Goal: Check status: Check status

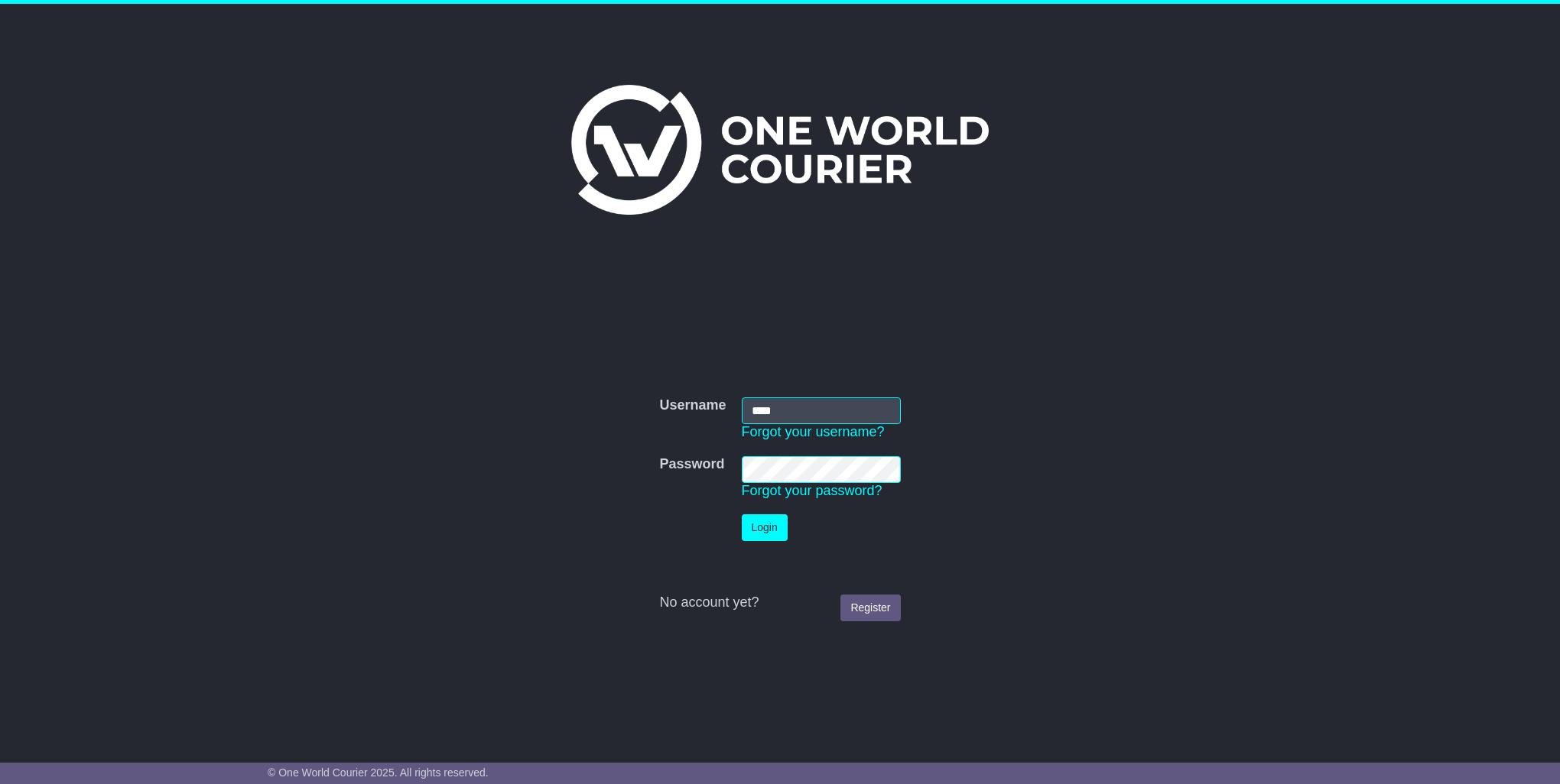
type input "****"
click at [742, 515] on button "Login" at bounding box center [764, 528] width 46 height 27
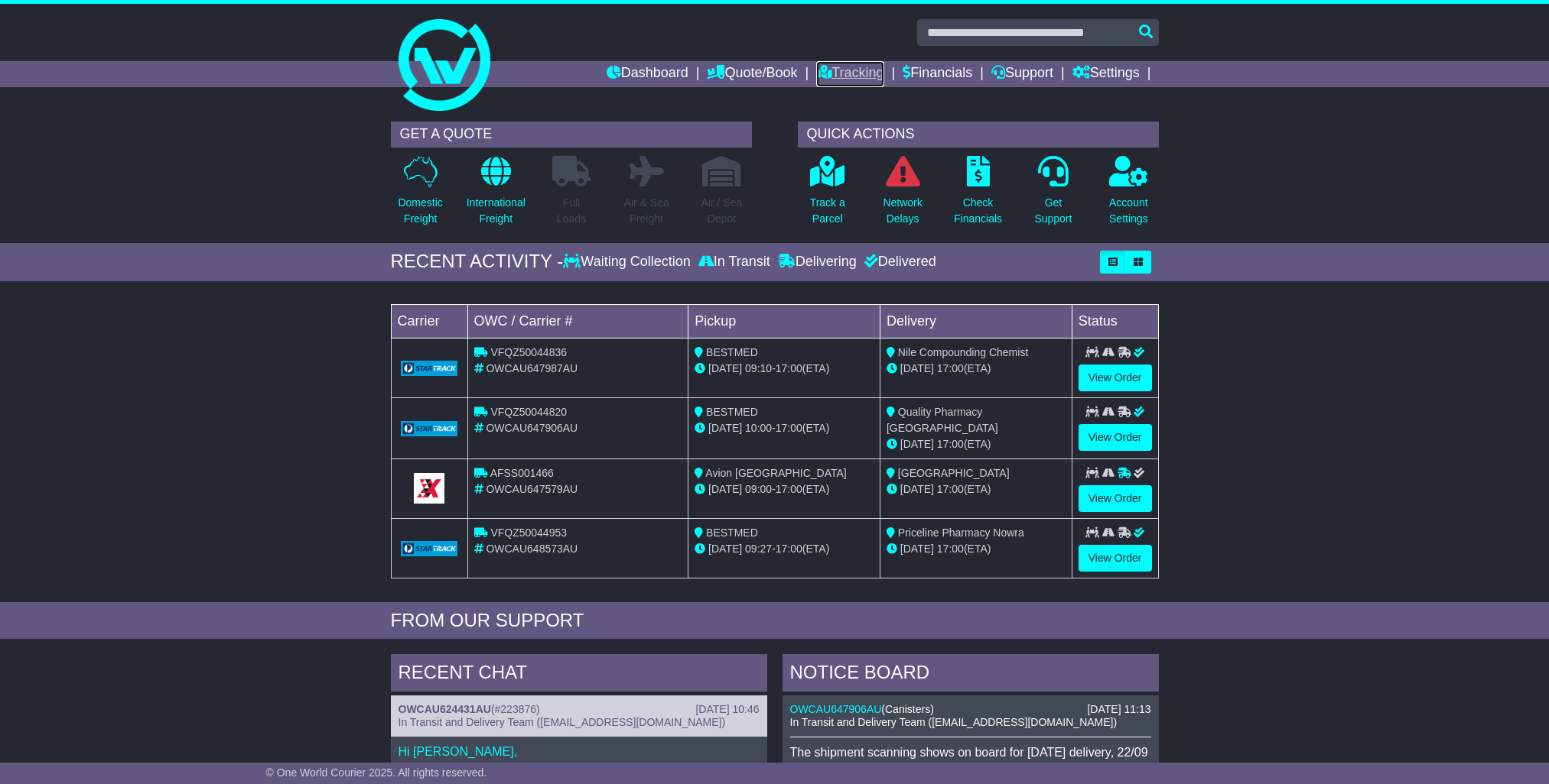
click at [848, 75] on link "Tracking" at bounding box center [849, 74] width 67 height 26
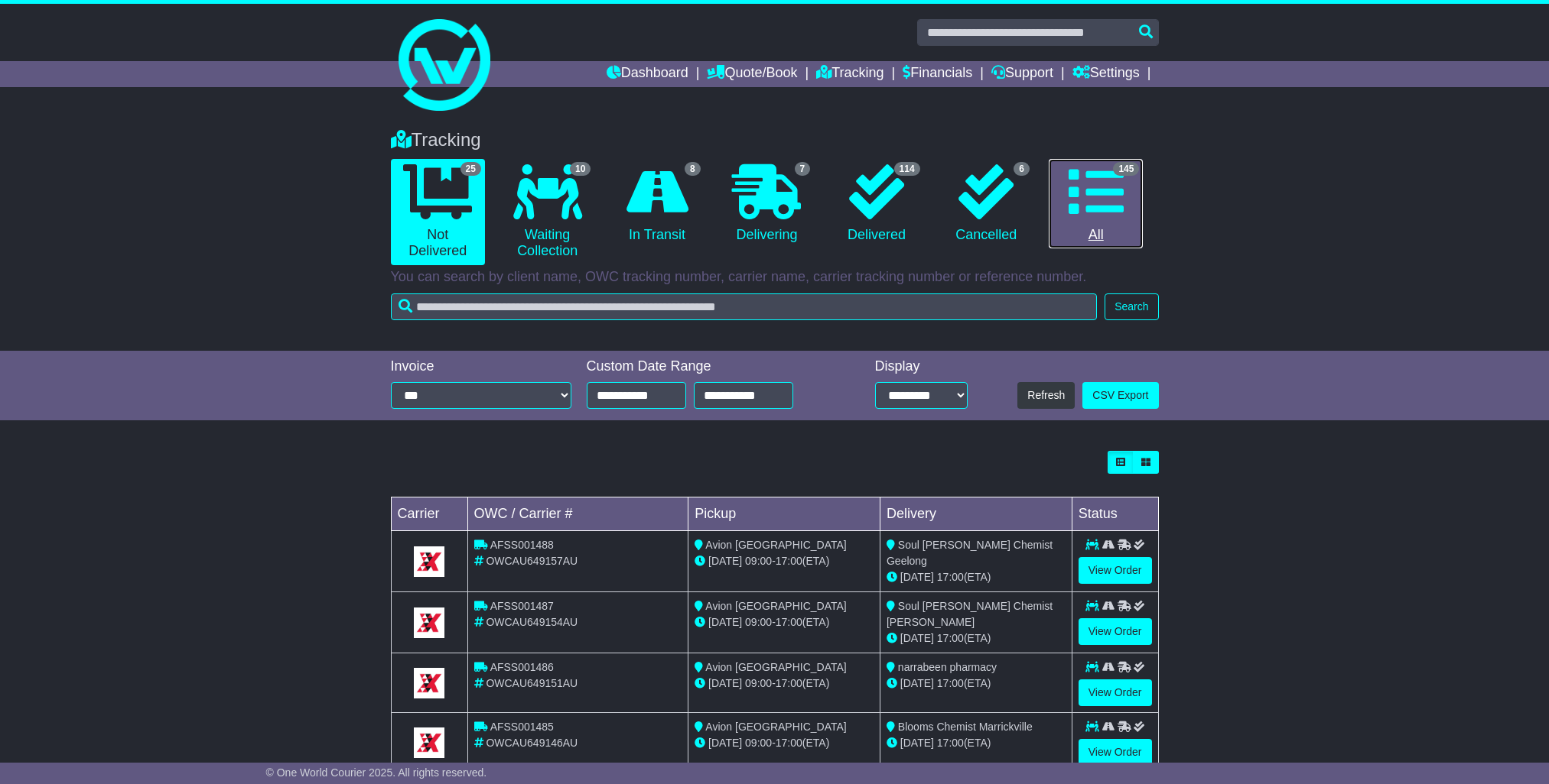
click at [1100, 220] on link "145 All" at bounding box center [1095, 204] width 94 height 90
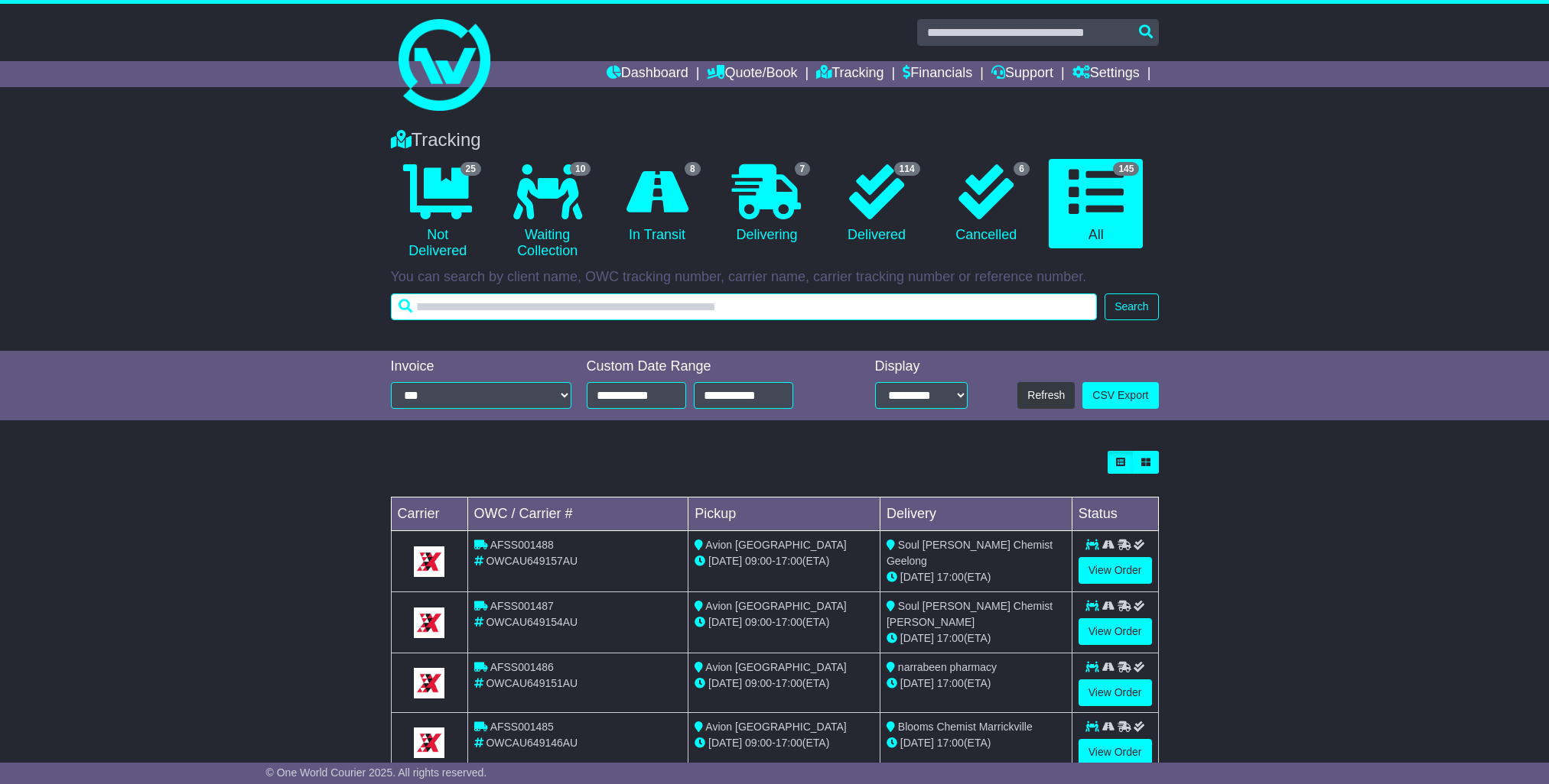
click at [469, 310] on input "text" at bounding box center [744, 307] width 707 height 27
type input "********"
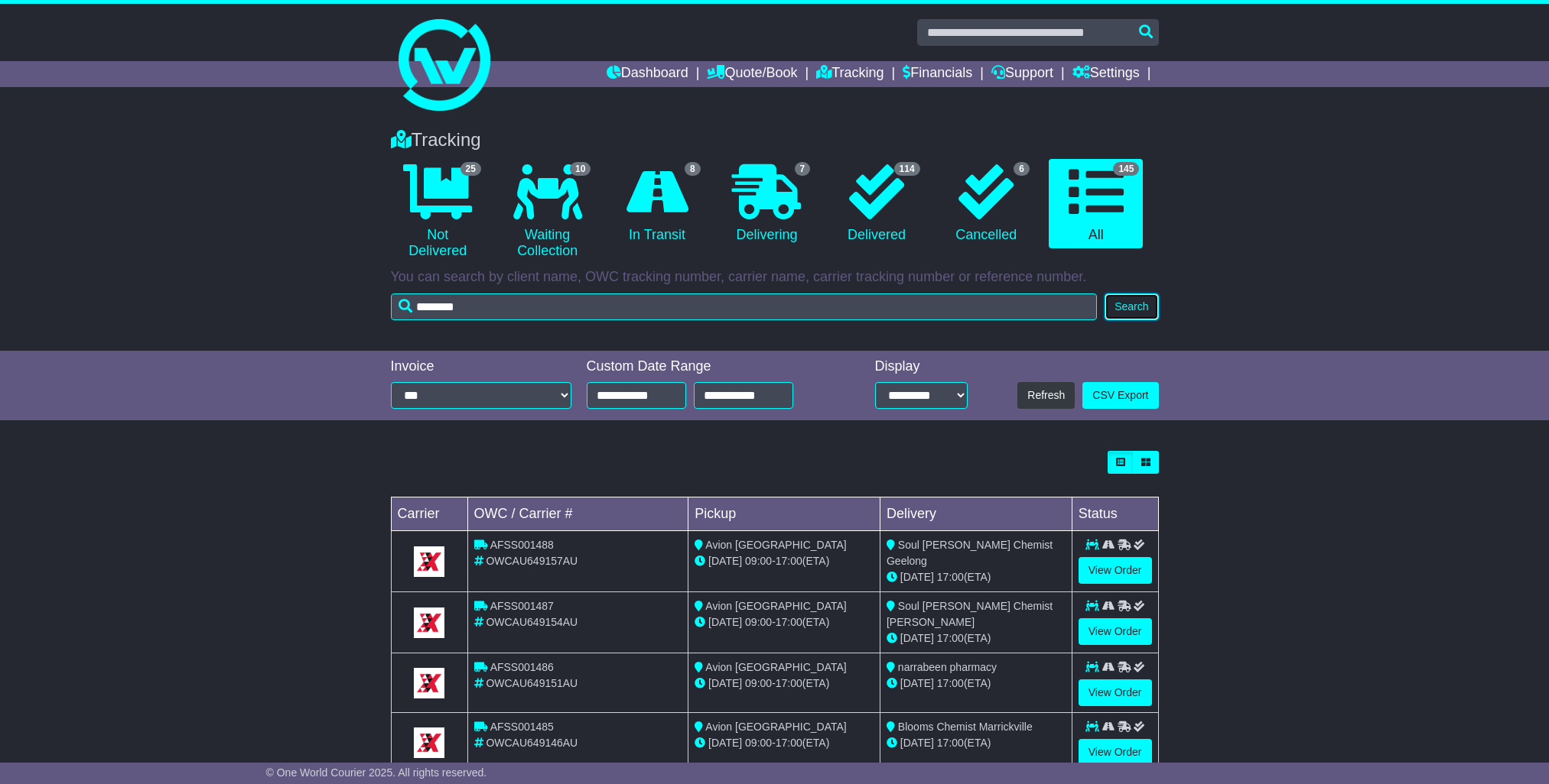
click at [1130, 311] on button "Search" at bounding box center [1131, 307] width 54 height 27
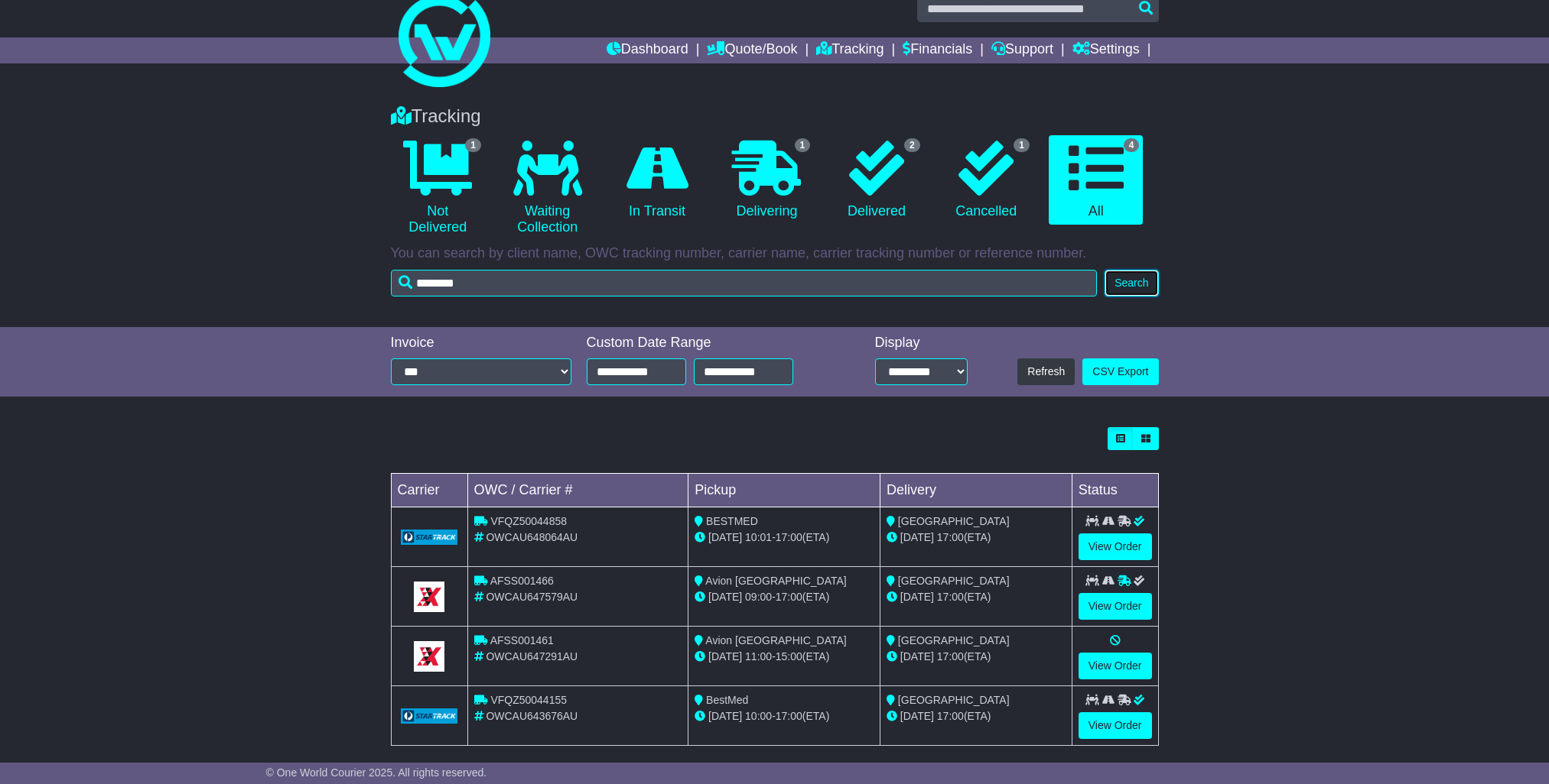
scroll to position [46, 0]
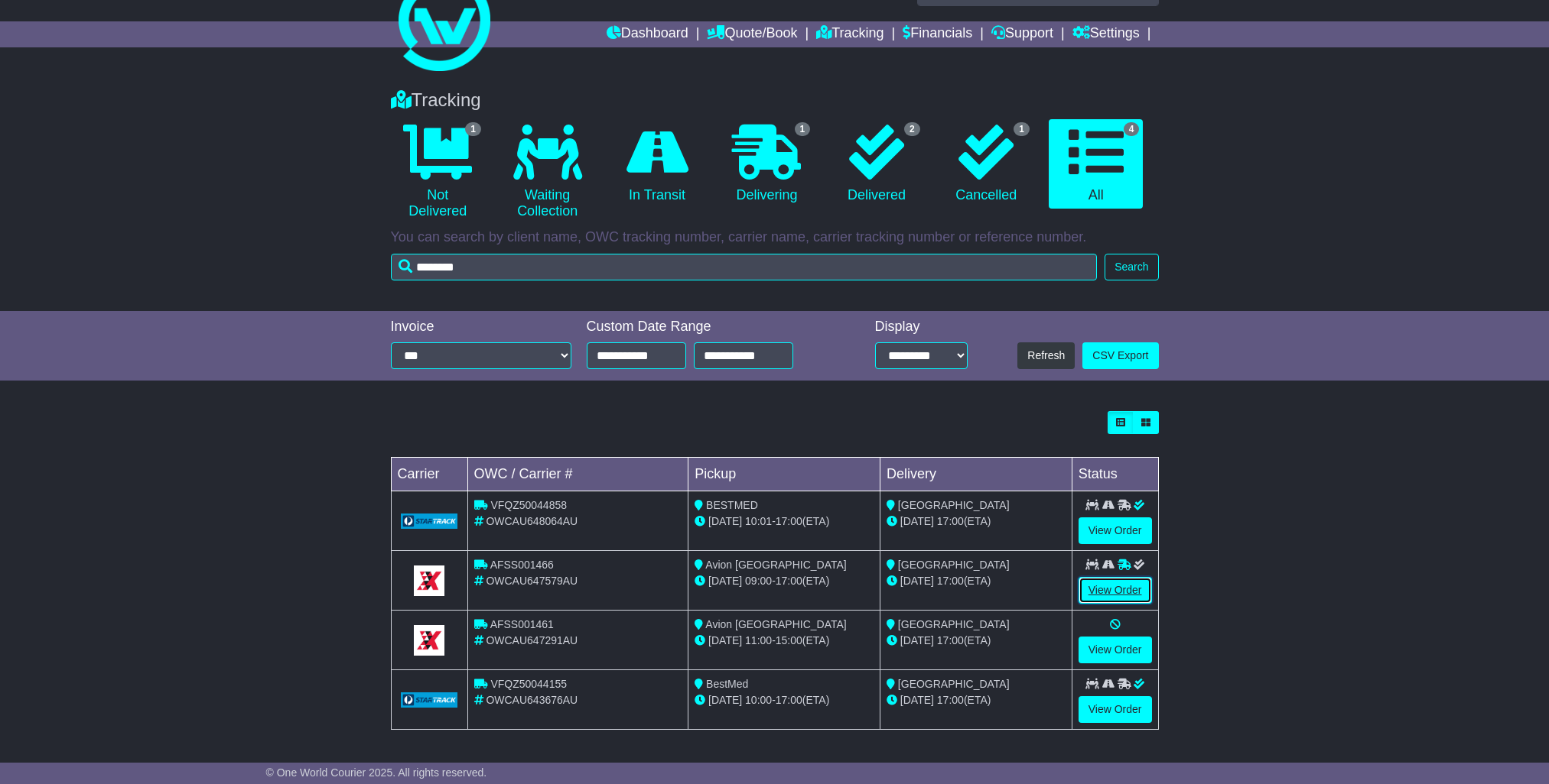
click at [1111, 585] on link "View Order" at bounding box center [1115, 591] width 74 height 27
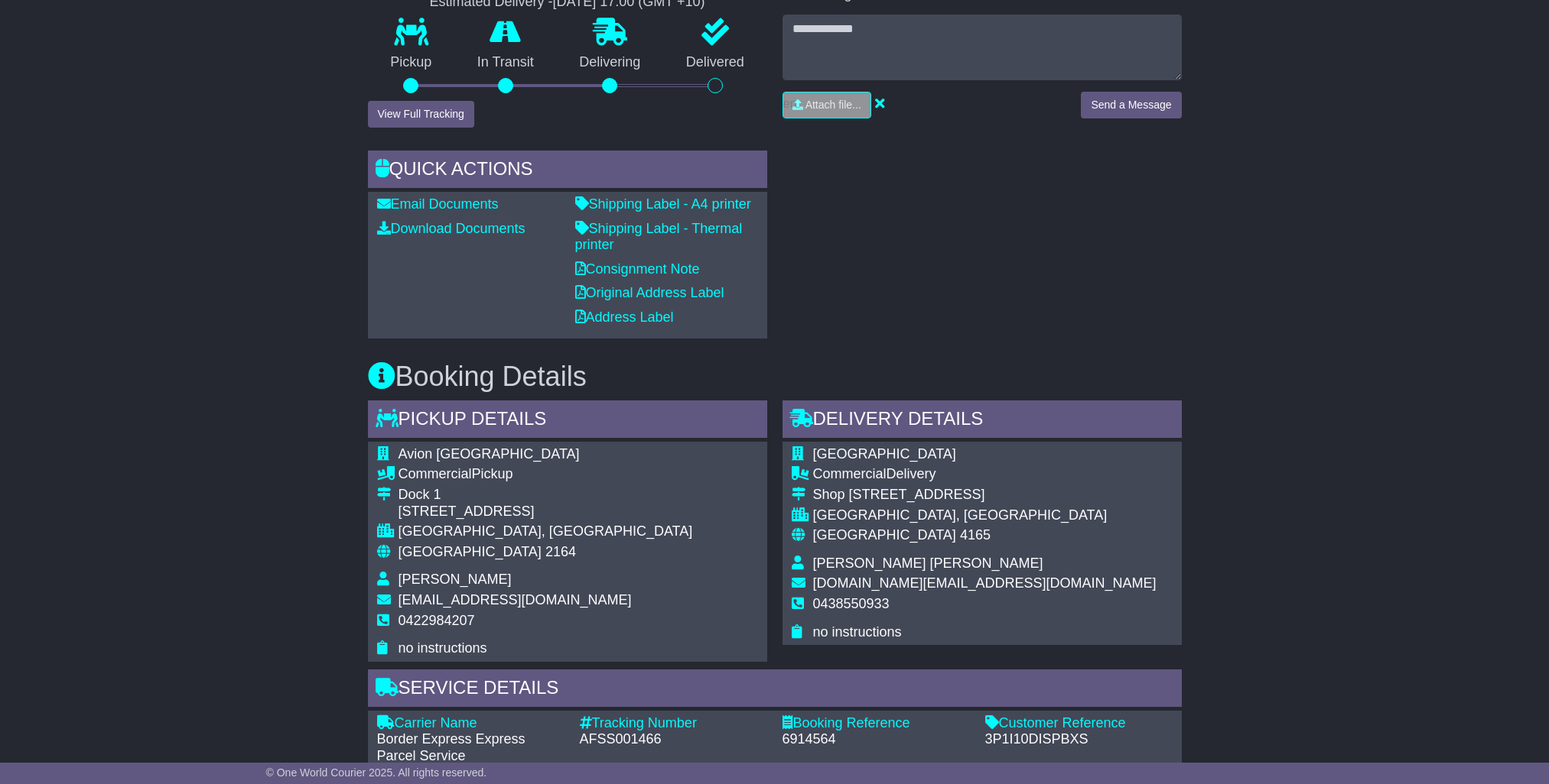
scroll to position [229, 0]
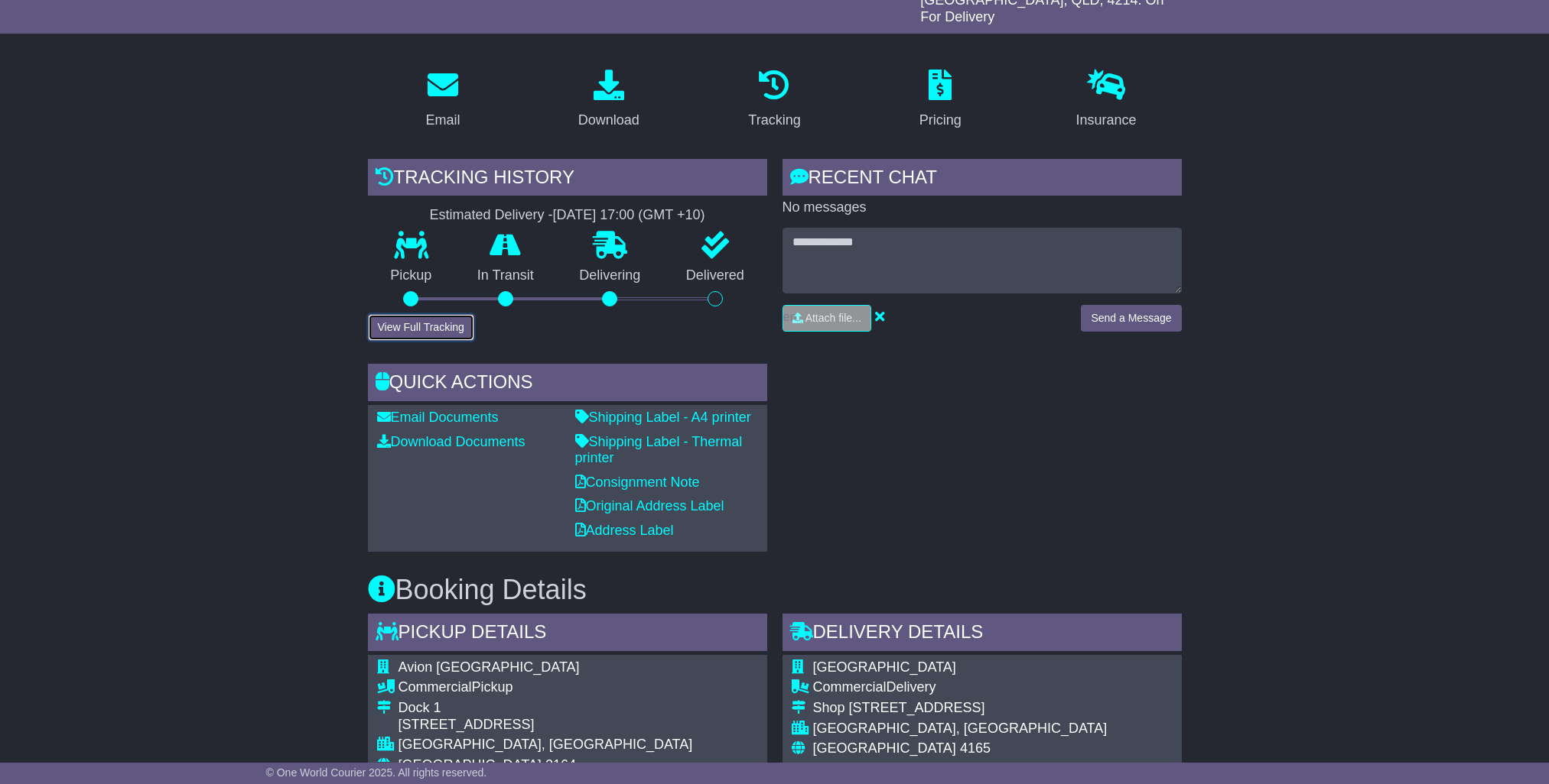
click at [419, 314] on button "View Full Tracking" at bounding box center [420, 328] width 106 height 27
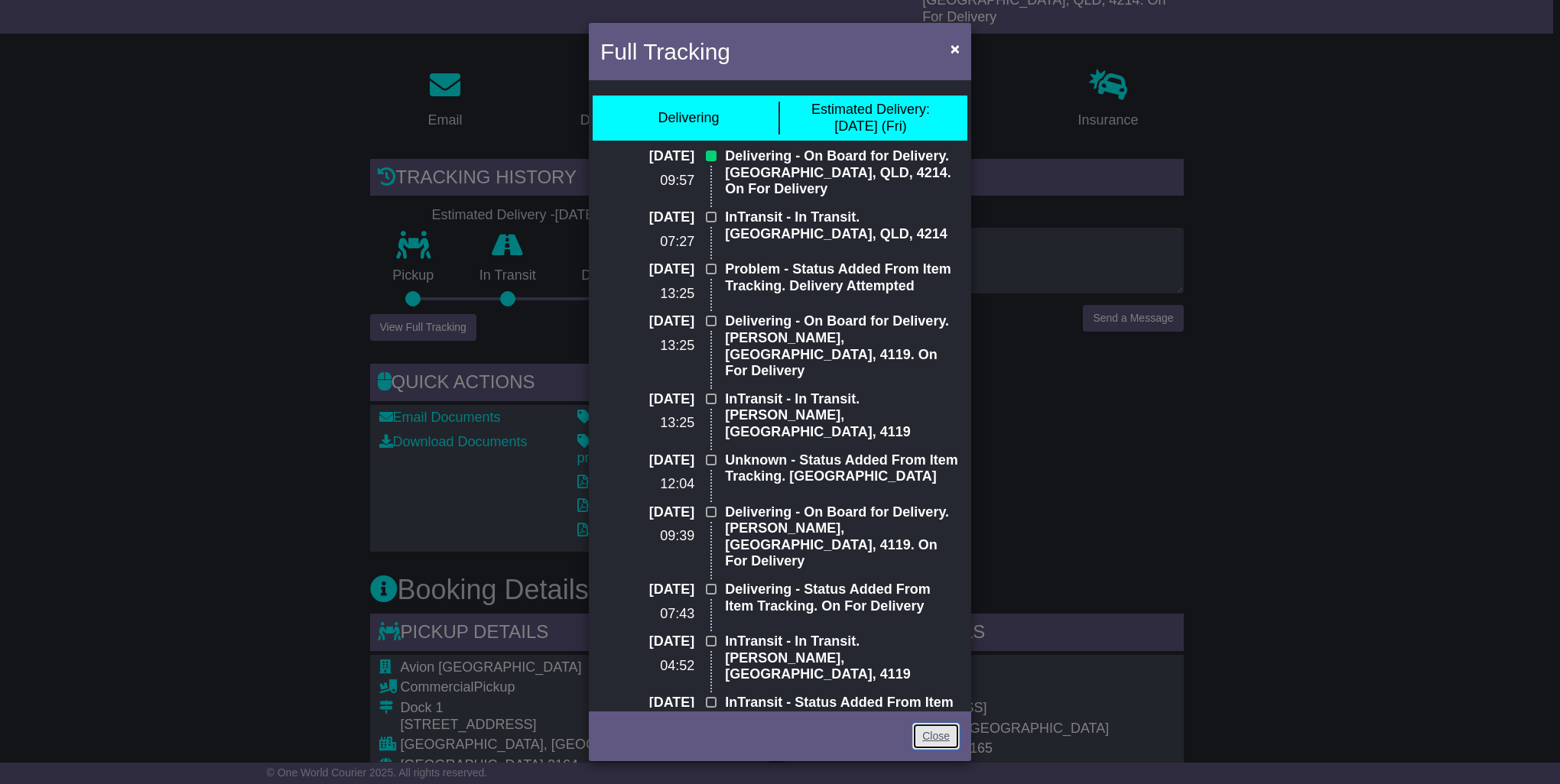
click at [947, 737] on link "Close" at bounding box center [936, 736] width 48 height 27
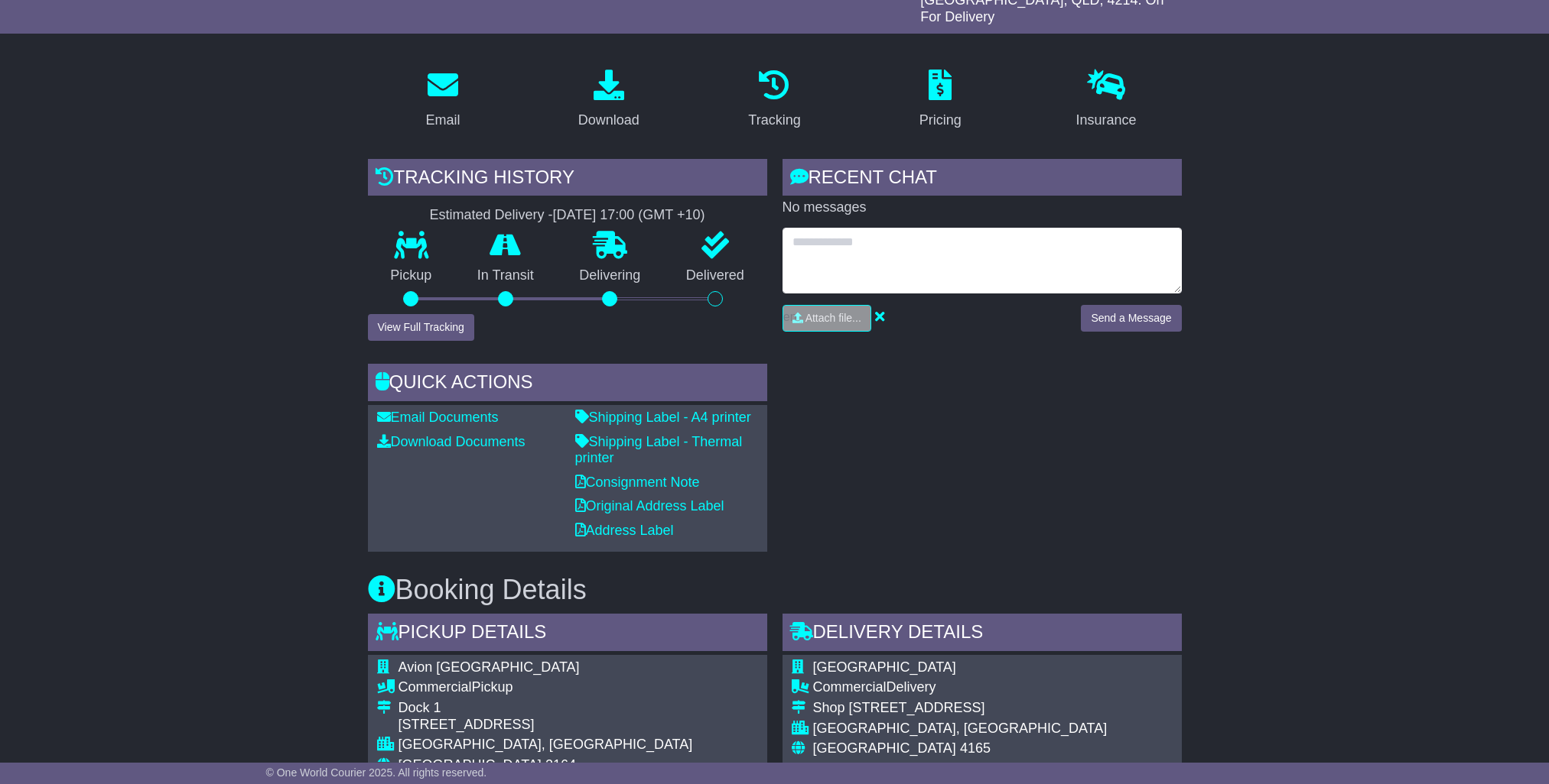
click at [887, 231] on textarea at bounding box center [982, 260] width 399 height 66
type textarea "**********"
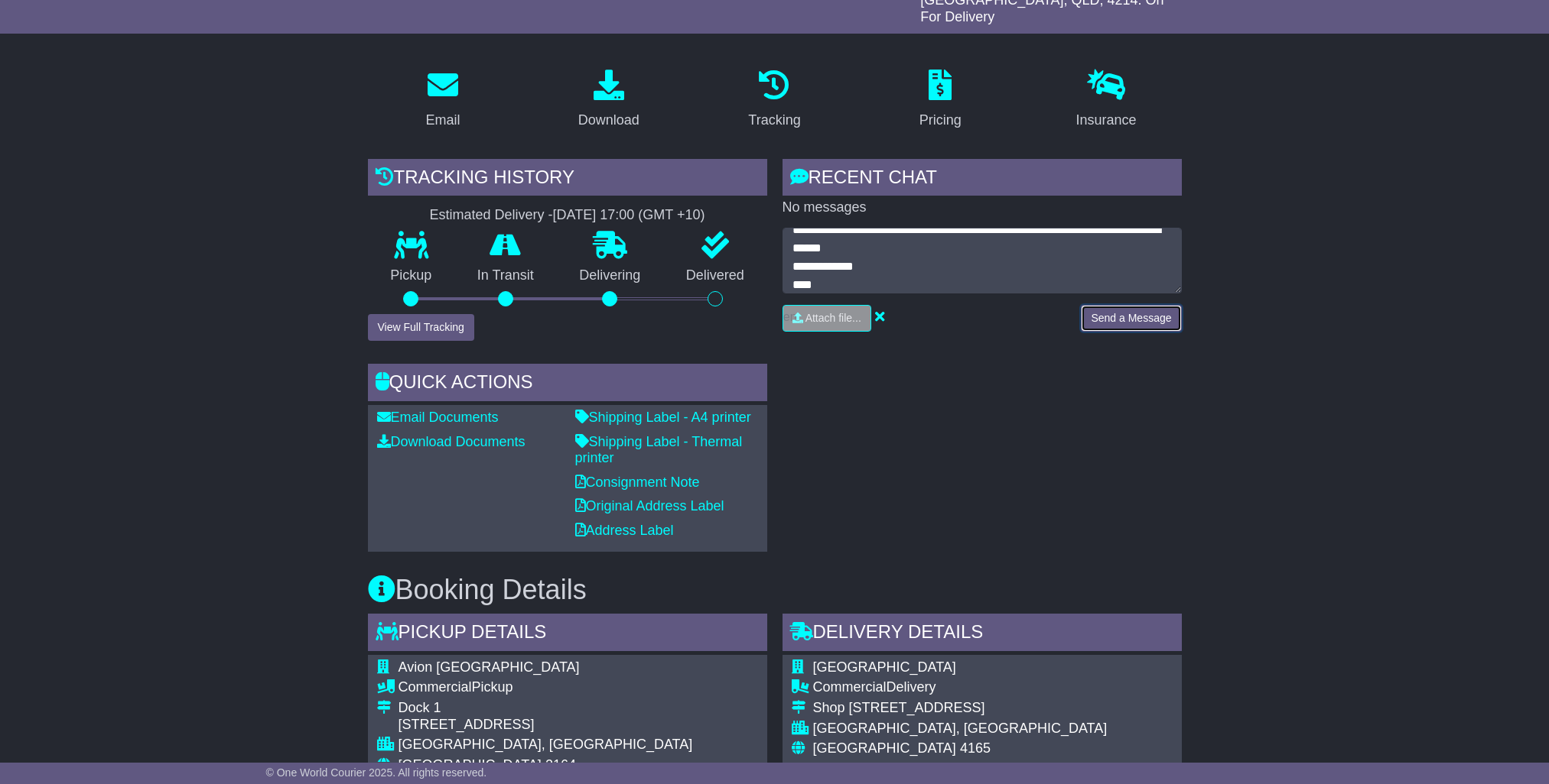
click at [1147, 308] on button "Send a Message" at bounding box center [1131, 319] width 101 height 27
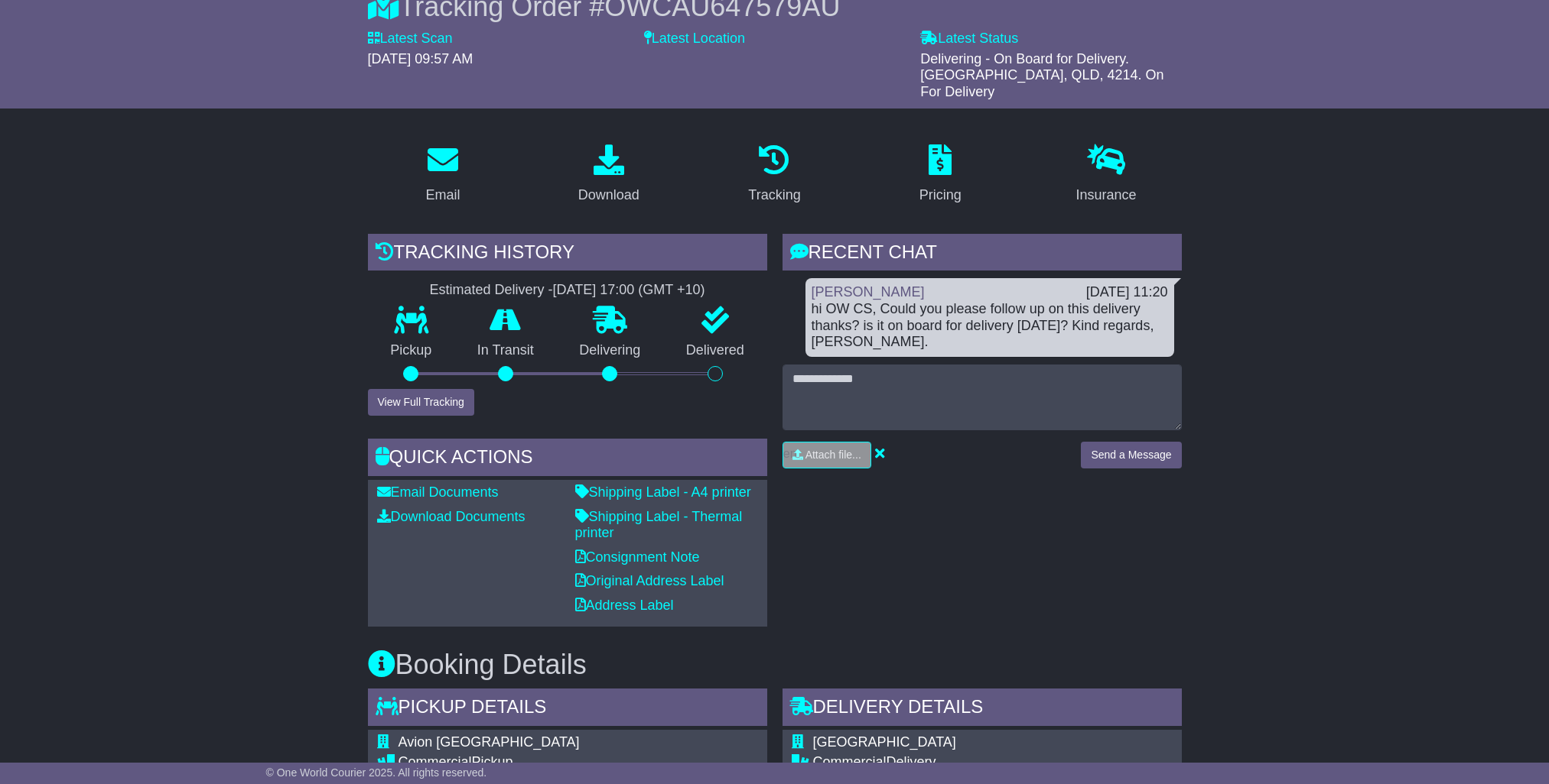
scroll to position [153, 0]
